Goal: Ask a question

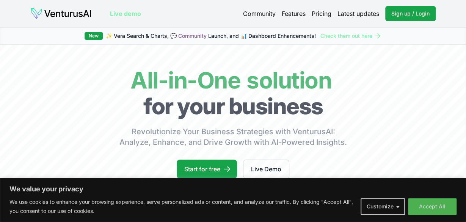
click at [358, 114] on body "We value your privacy We use cookies to enhance your browsing experience, serve…" at bounding box center [233, 111] width 466 height 222
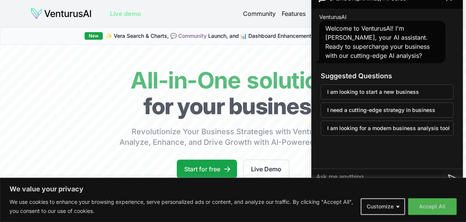
click at [321, 71] on h3 "Suggested Questions" at bounding box center [386, 76] width 133 height 11
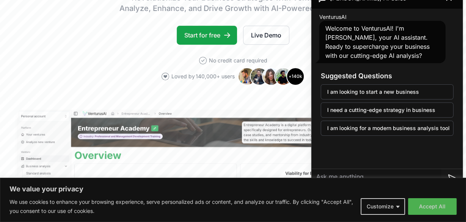
scroll to position [114, 0]
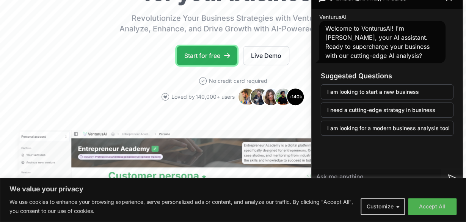
click at [222, 61] on link "Start for free" at bounding box center [207, 55] width 60 height 19
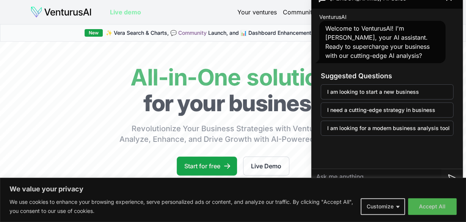
click at [428, 10] on div "VenturusAI Welcome to VenturusAI! I'm [PERSON_NAME], your AI assistant. Ready t…" at bounding box center [386, 77] width 151 height 136
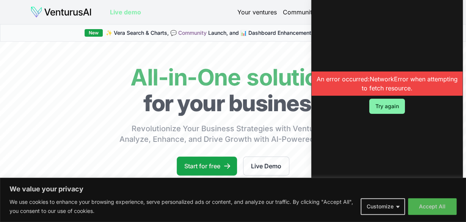
click at [316, 101] on div "An error occurred: NetworkError when attempting to fetch resource. Try again" at bounding box center [386, 92] width 151 height 210
click at [375, 102] on button "Try again" at bounding box center [387, 106] width 36 height 15
click at [383, 106] on button "Try again" at bounding box center [387, 106] width 36 height 15
click at [388, 106] on button "Try again" at bounding box center [387, 106] width 36 height 15
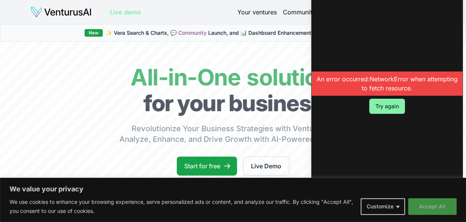
click at [413, 205] on button "Accept All" at bounding box center [432, 207] width 48 height 17
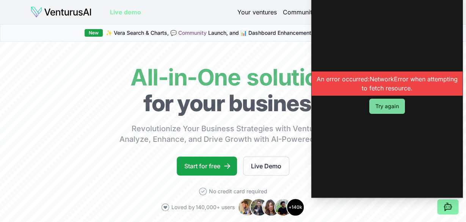
click at [390, 105] on button "Try again" at bounding box center [387, 106] width 36 height 15
click at [406, 65] on div "An error occurred: NetworkError when attempting to fetch resource. Try again" at bounding box center [386, 92] width 151 height 210
click at [385, 101] on button "Try again" at bounding box center [387, 106] width 36 height 15
click at [396, 107] on button "Try again" at bounding box center [387, 106] width 36 height 15
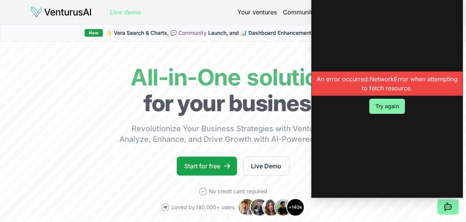
click at [396, 107] on button "Try again" at bounding box center [387, 106] width 36 height 15
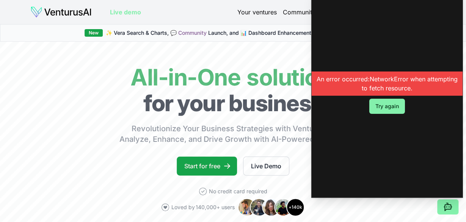
click at [396, 107] on button "Try again" at bounding box center [387, 106] width 36 height 15
click at [392, 106] on button "Try again" at bounding box center [387, 106] width 36 height 15
click at [381, 130] on div "An error occurred: NetworkError when attempting to fetch resource. Try again" at bounding box center [386, 92] width 151 height 210
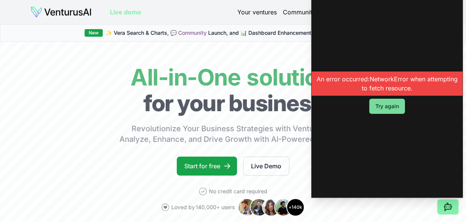
click at [383, 105] on button "Try again" at bounding box center [387, 106] width 36 height 15
click at [382, 109] on button "Try again" at bounding box center [387, 106] width 36 height 15
click at [317, 106] on div "An error occurred: NetworkError when attempting to fetch resource. Try again" at bounding box center [386, 92] width 151 height 210
click at [378, 105] on button "Try again" at bounding box center [387, 106] width 36 height 15
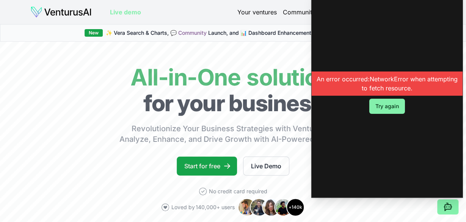
click at [378, 105] on button "Try again" at bounding box center [387, 106] width 36 height 15
click at [388, 106] on button "Try again" at bounding box center [387, 106] width 36 height 15
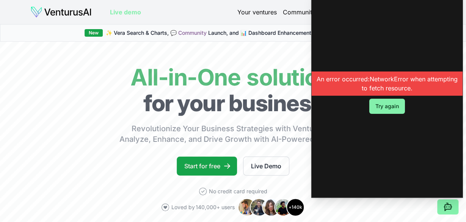
click at [388, 106] on button "Try again" at bounding box center [387, 106] width 36 height 15
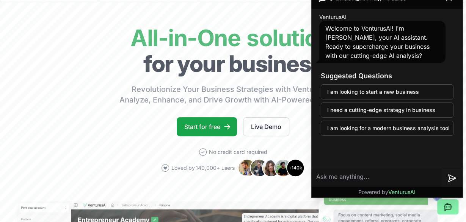
scroll to position [20, 0]
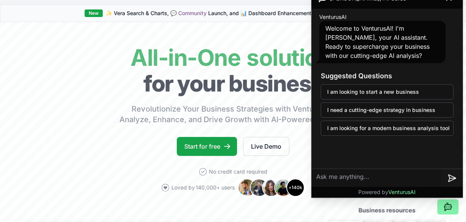
click at [377, 179] on textarea at bounding box center [376, 178] width 130 height 18
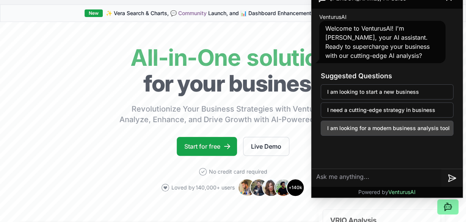
click at [372, 128] on button "I am looking for a modern business analysis tool" at bounding box center [386, 128] width 133 height 15
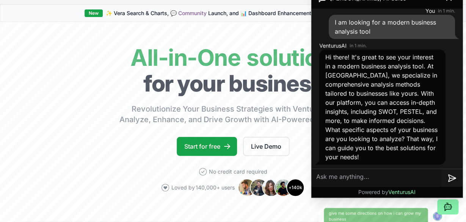
scroll to position [39, 0]
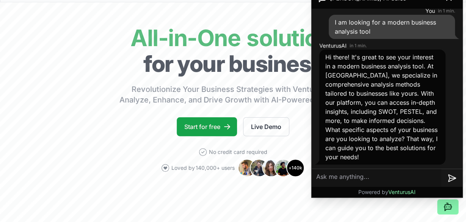
click at [372, 128] on span "Hi there! It's great to see your interest in a modern business analysis tool. A…" at bounding box center [381, 107] width 112 height 108
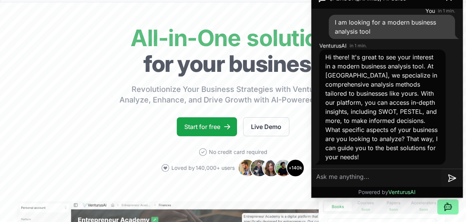
scroll to position [59, 0]
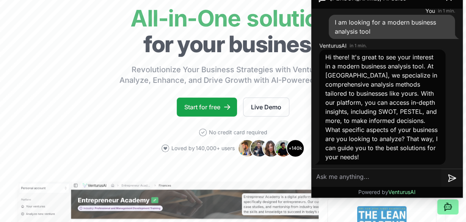
click at [385, 91] on span "Hi there! It's great to see your interest in a modern business analysis tool. A…" at bounding box center [381, 107] width 112 height 108
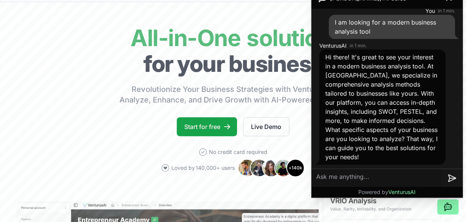
scroll to position [20, 0]
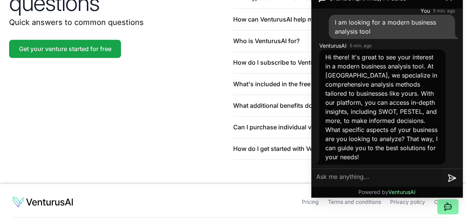
scroll to position [1804, 0]
